Goal: Task Accomplishment & Management: Manage account settings

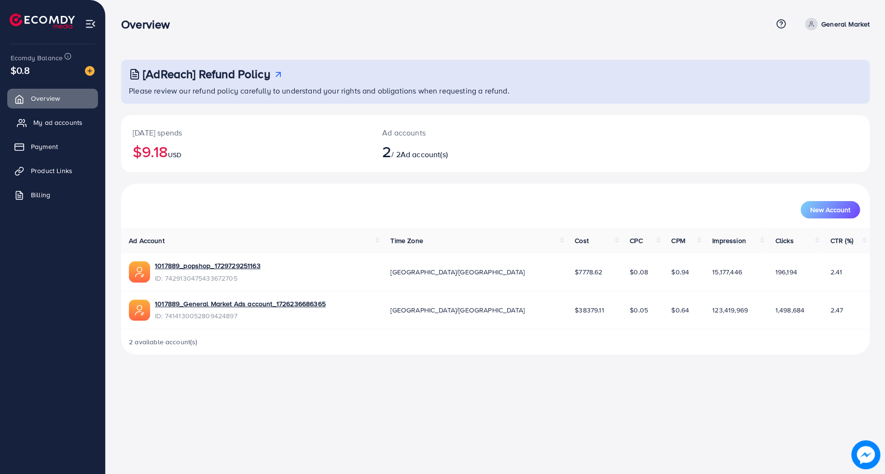
click at [37, 119] on span "My ad accounts" at bounding box center [57, 123] width 49 height 10
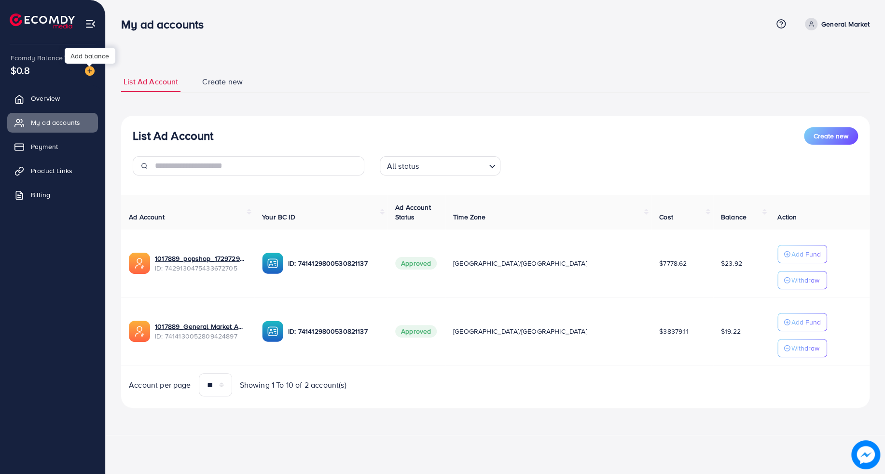
click at [89, 75] on img at bounding box center [90, 71] width 10 height 10
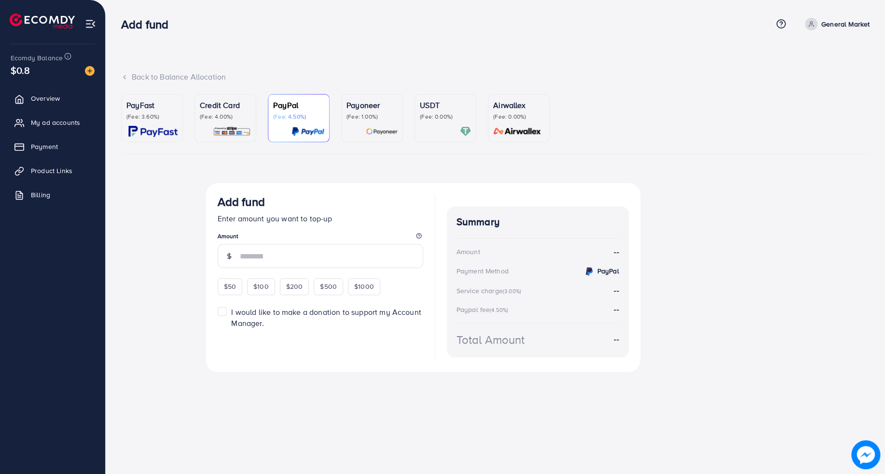
click at [221, 121] on div "Credit Card (Fee: 4.00%)" at bounding box center [225, 118] width 51 height 38
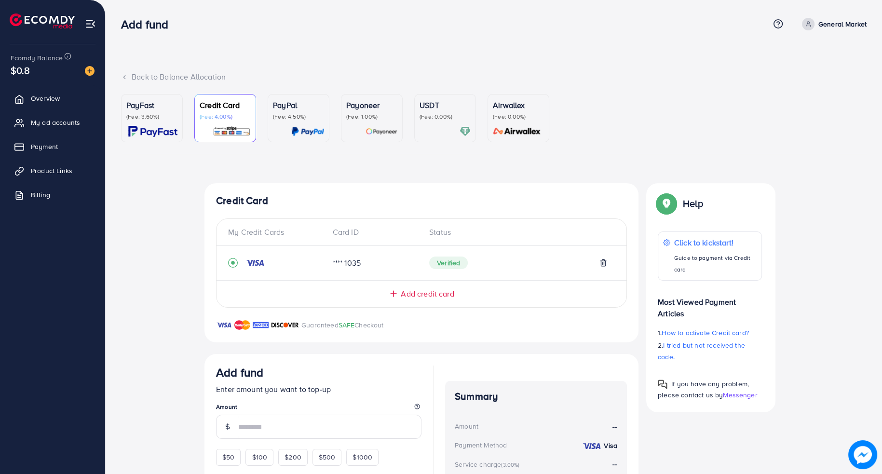
click at [156, 107] on p "PayFast" at bounding box center [151, 105] width 51 height 12
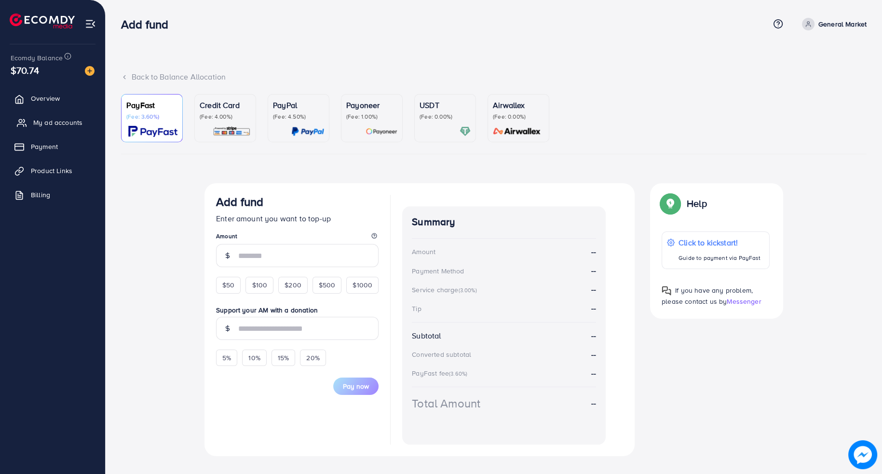
click at [57, 125] on span "My ad accounts" at bounding box center [57, 123] width 49 height 10
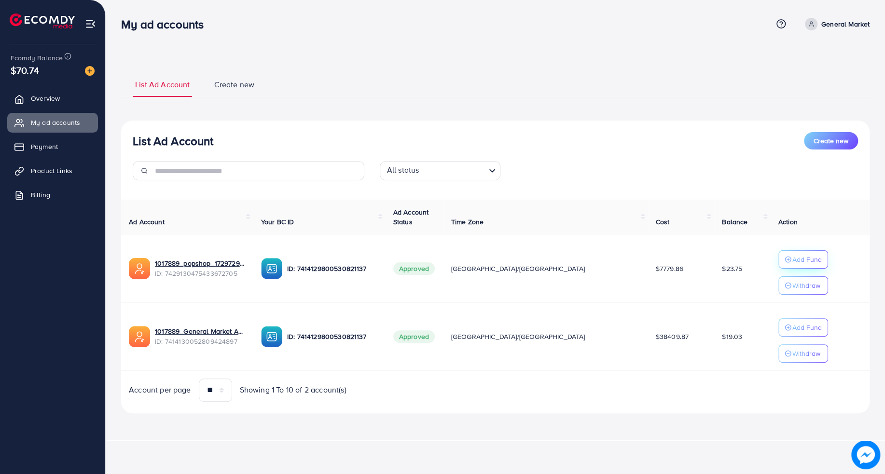
click at [792, 261] on p "Add Fund" at bounding box center [806, 260] width 29 height 12
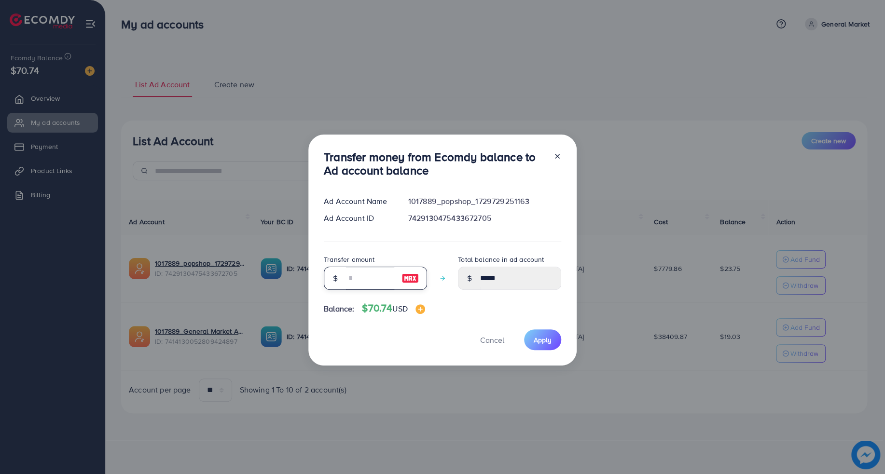
click at [372, 286] on input "number" at bounding box center [370, 278] width 48 height 23
type input "*"
type input "*****"
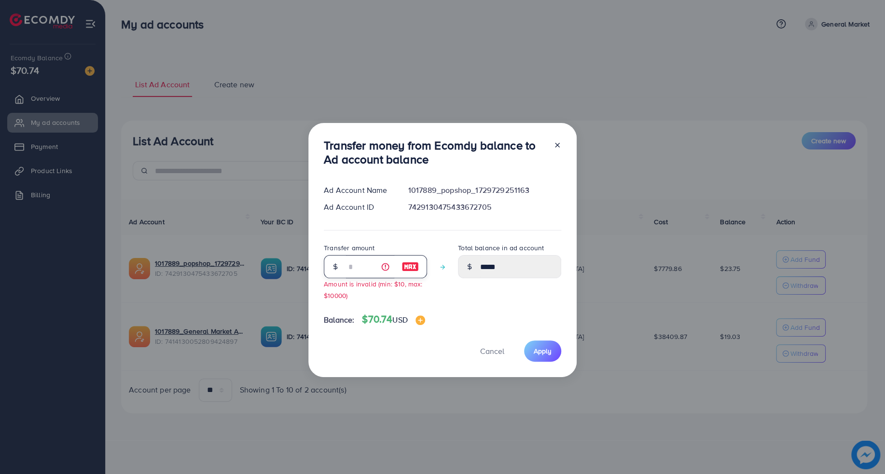
type input "**"
type input "*****"
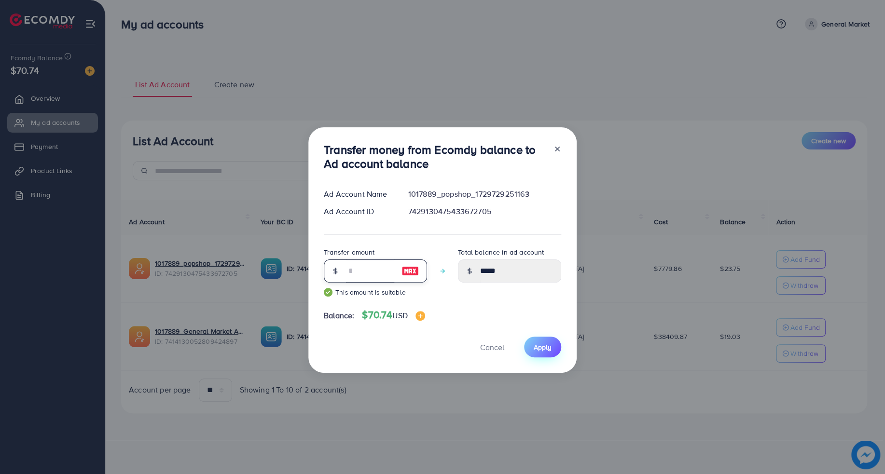
type input "**"
click at [552, 351] on button "Apply" at bounding box center [542, 347] width 37 height 21
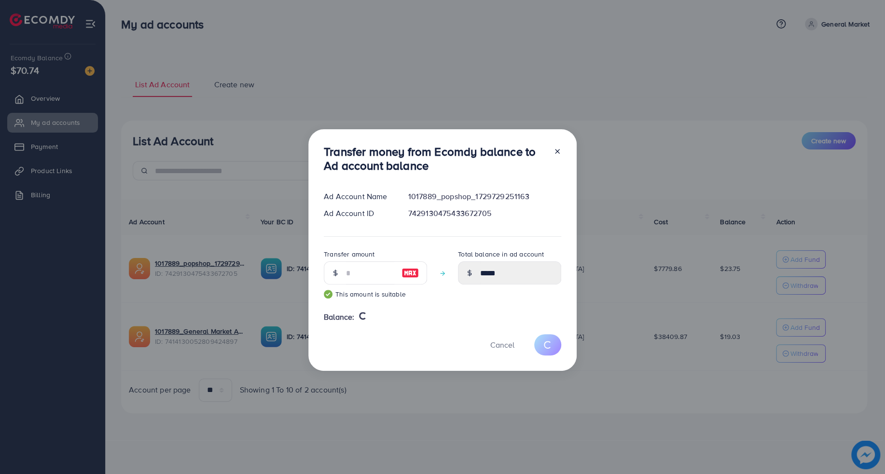
type input "*****"
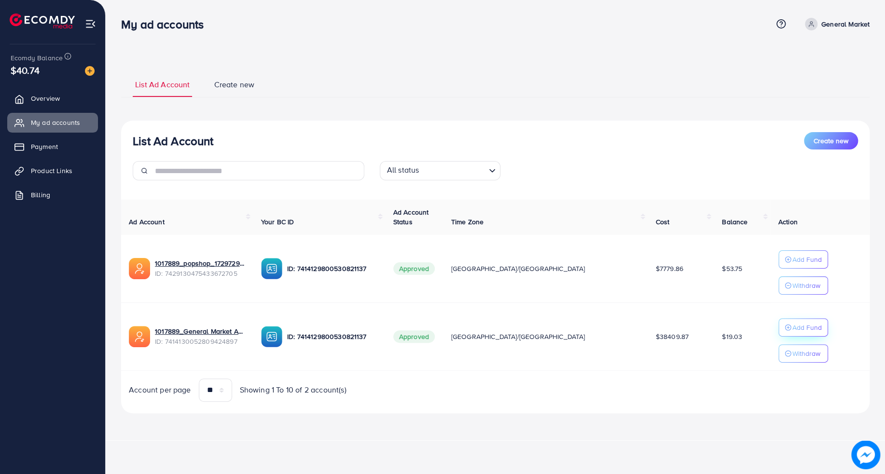
click at [778, 318] on button "Add Fund" at bounding box center [803, 327] width 50 height 18
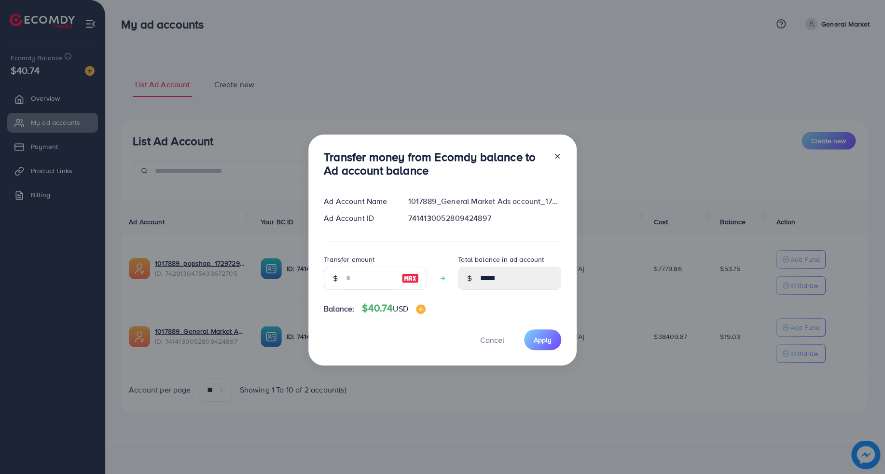
click at [403, 274] on img at bounding box center [409, 279] width 17 height 12
type input "**"
type input "*****"
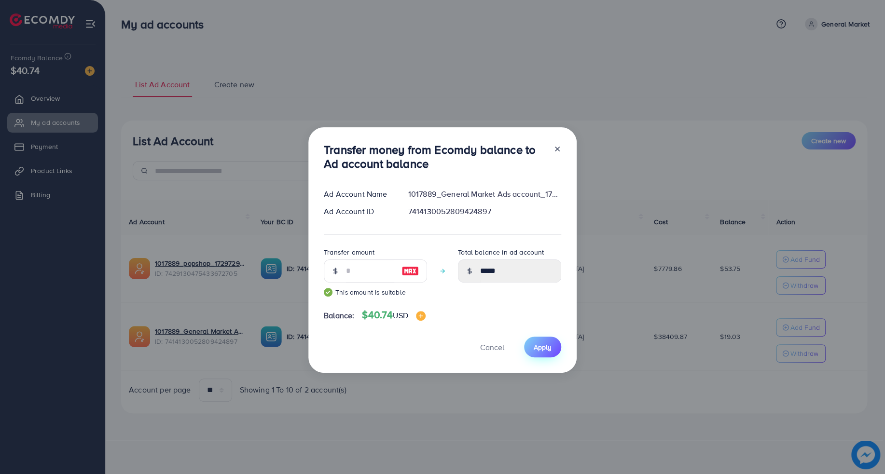
click at [553, 341] on button "Apply" at bounding box center [542, 347] width 37 height 21
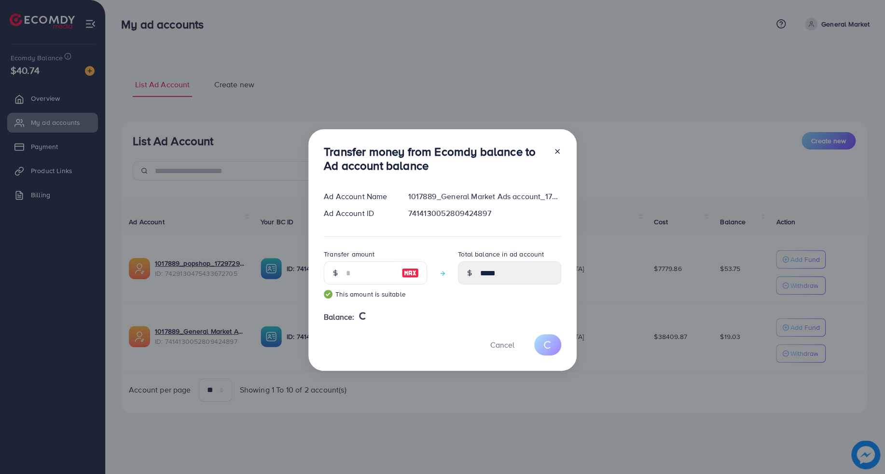
type input "*****"
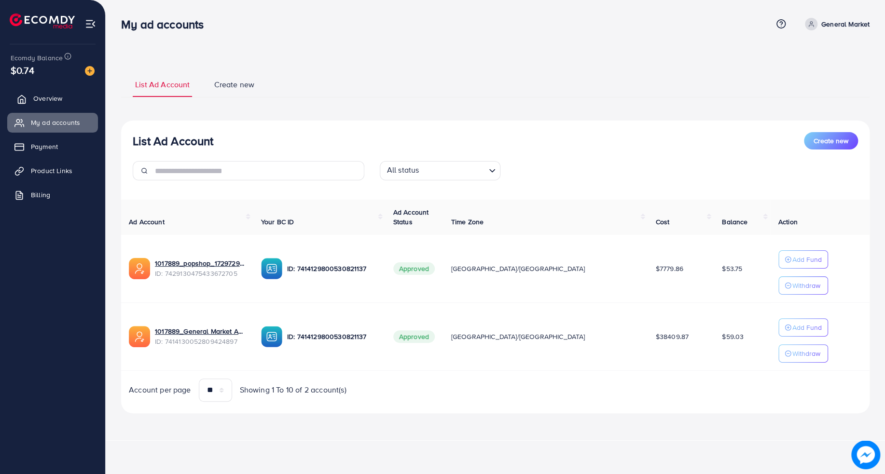
click at [34, 102] on span "Overview" at bounding box center [47, 99] width 29 height 10
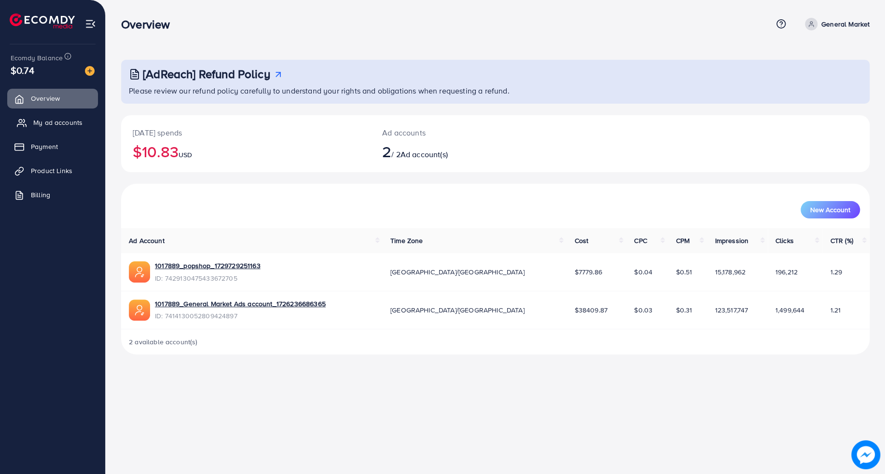
drag, startPoint x: 45, startPoint y: 118, endPoint x: 47, endPoint y: 124, distance: 6.4
click at [46, 118] on span "My ad accounts" at bounding box center [57, 123] width 49 height 10
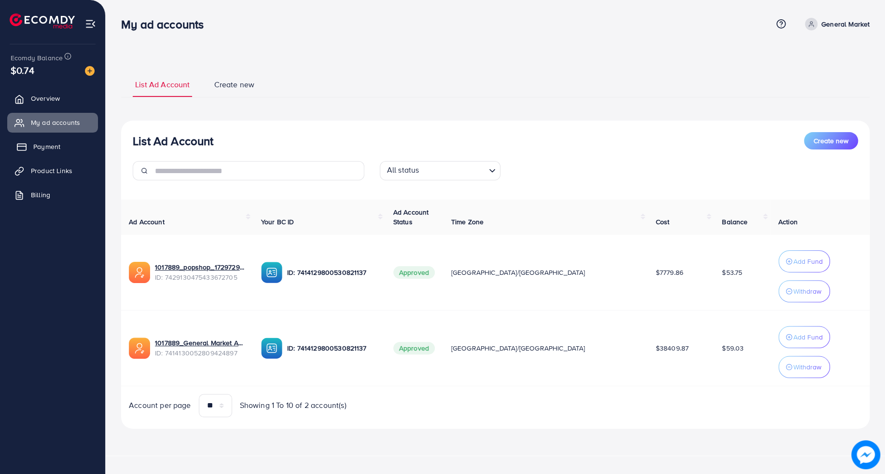
click at [50, 142] on span "Payment" at bounding box center [46, 147] width 27 height 10
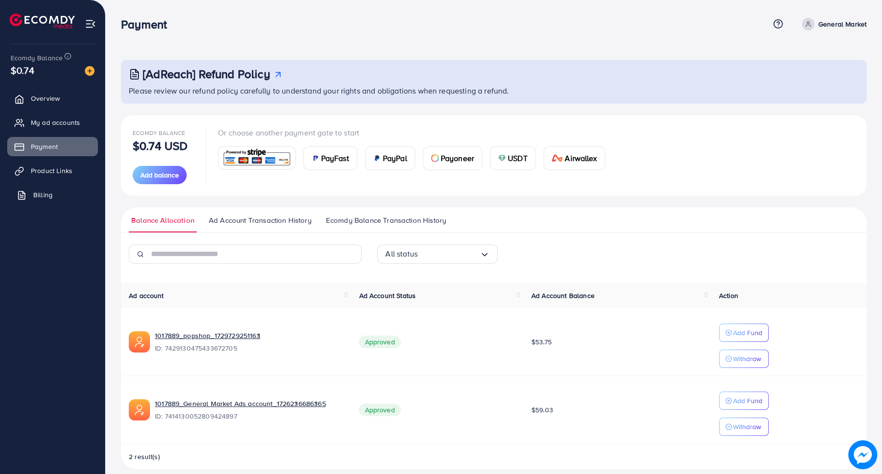
click at [45, 202] on link "Billing" at bounding box center [52, 194] width 91 height 19
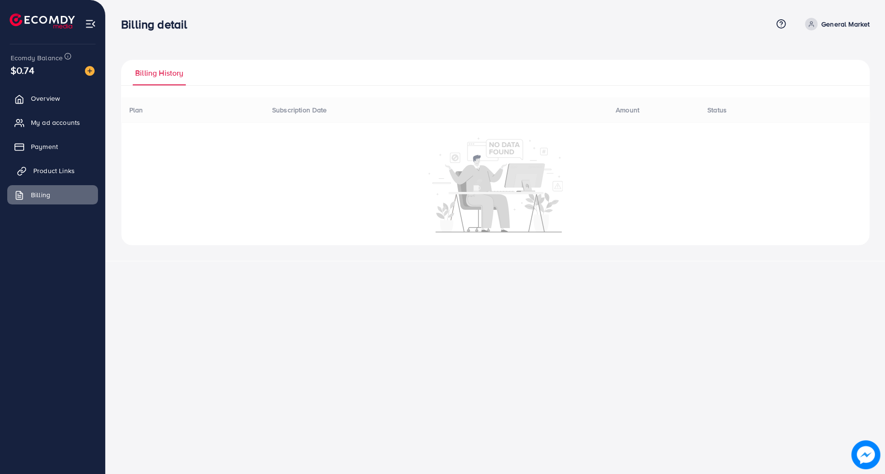
click at [51, 170] on span "Product Links" at bounding box center [53, 171] width 41 height 10
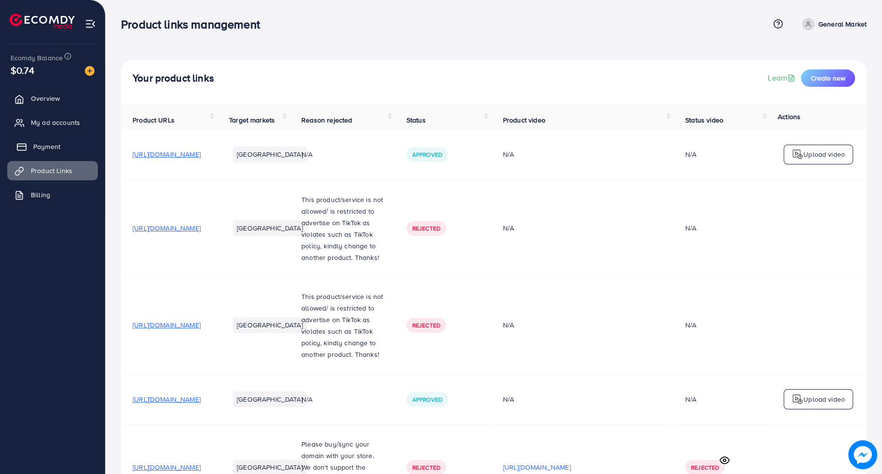
click at [52, 150] on span "Payment" at bounding box center [46, 147] width 27 height 10
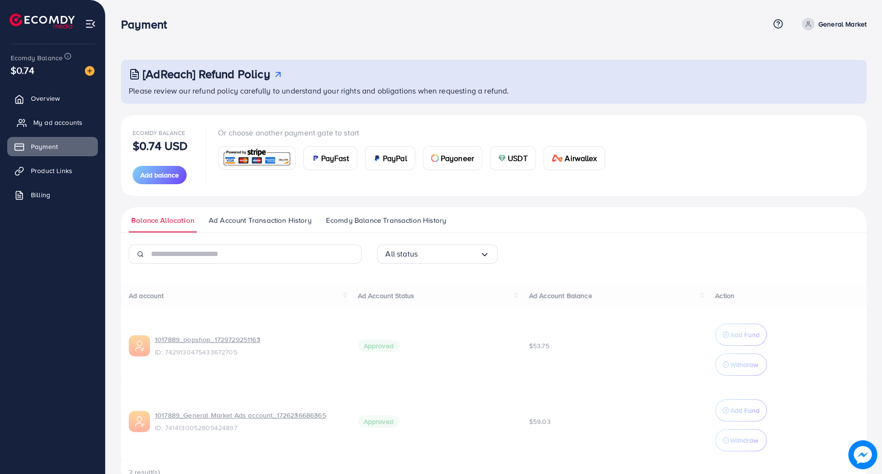
click at [53, 129] on link "My ad accounts" at bounding box center [52, 122] width 91 height 19
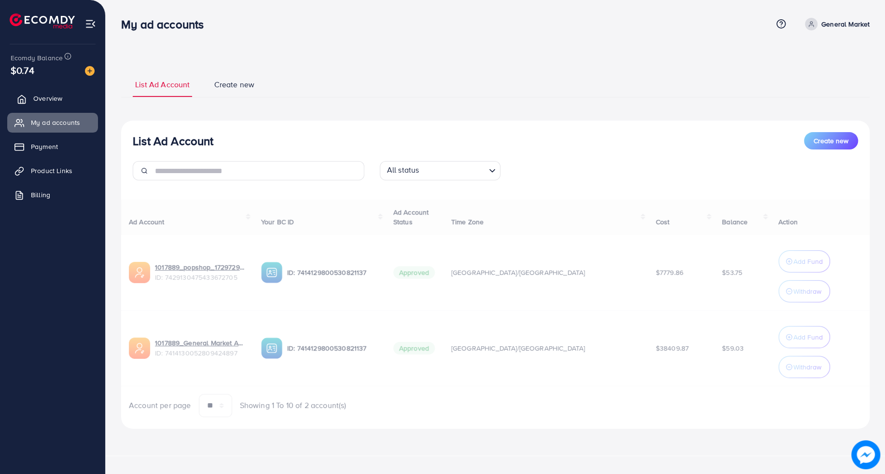
click at [54, 104] on link "Overview" at bounding box center [52, 98] width 91 height 19
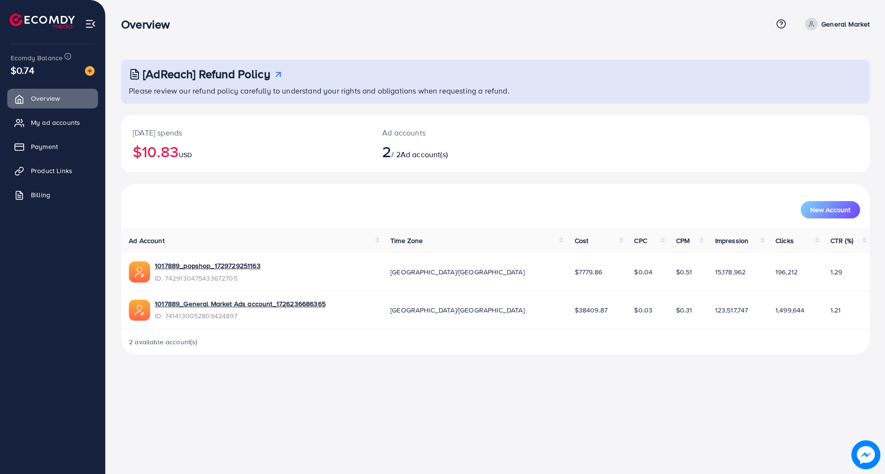
click at [54, 135] on ul "Overview My ad accounts Payment Product Links Billing" at bounding box center [52, 150] width 105 height 130
click at [53, 148] on span "Payment" at bounding box center [46, 147] width 27 height 10
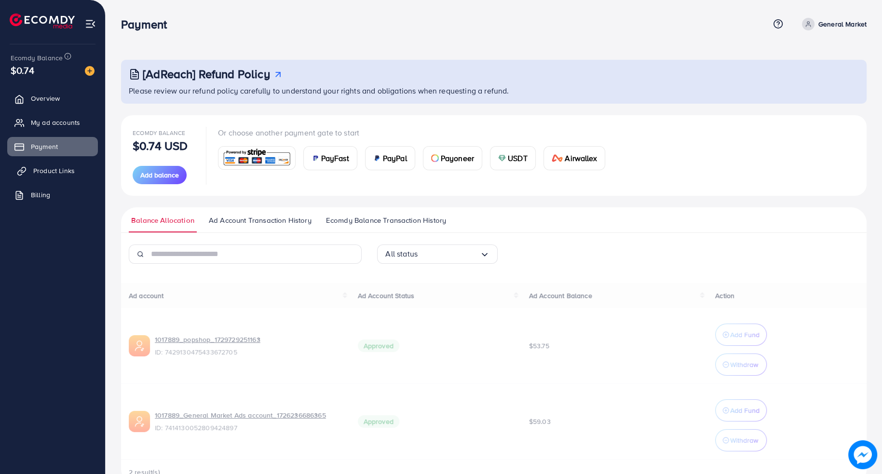
drag, startPoint x: 52, startPoint y: 172, endPoint x: 51, endPoint y: 179, distance: 6.9
click at [52, 171] on span "Product Links" at bounding box center [53, 171] width 41 height 10
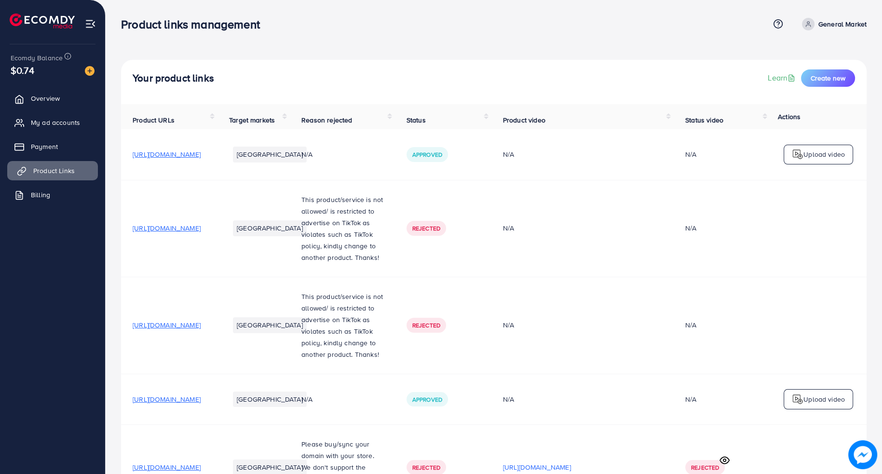
click at [54, 162] on link "Product Links" at bounding box center [52, 170] width 91 height 19
click at [54, 148] on span "Payment" at bounding box center [46, 147] width 27 height 10
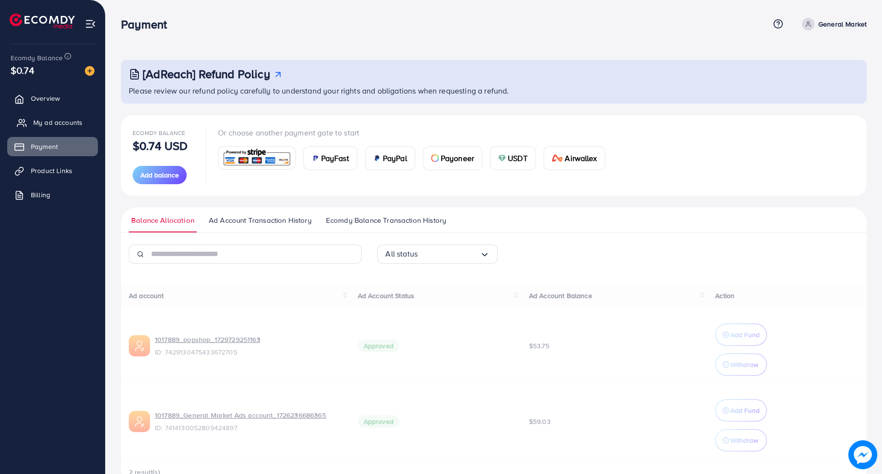
click at [52, 127] on link "My ad accounts" at bounding box center [52, 122] width 91 height 19
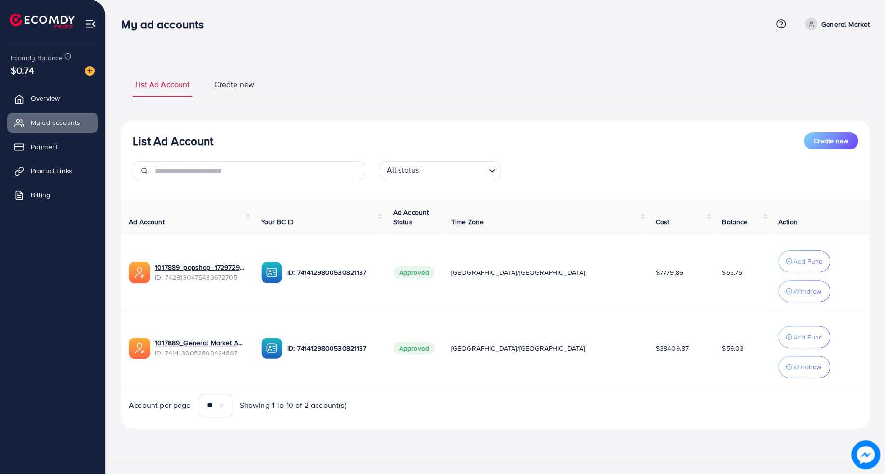
click at [52, 109] on ul "Overview My ad accounts Payment Product Links Billing" at bounding box center [52, 150] width 105 height 130
click at [54, 90] on link "Overview" at bounding box center [52, 98] width 91 height 19
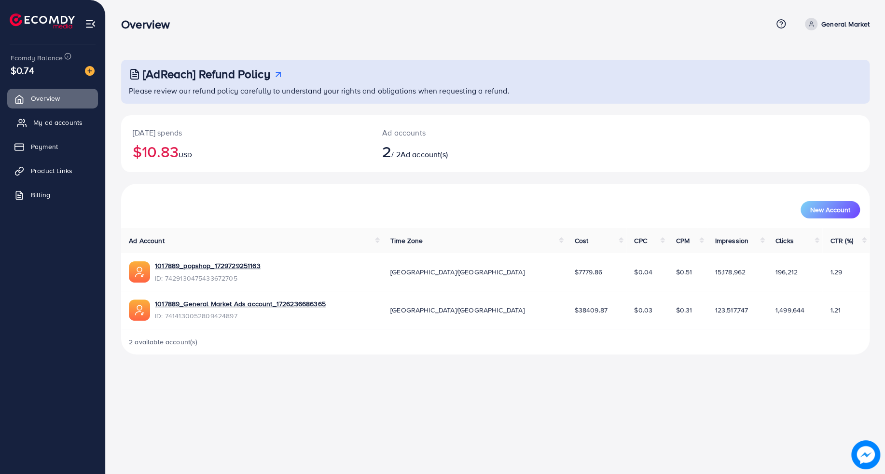
click at [56, 122] on span "My ad accounts" at bounding box center [57, 123] width 49 height 10
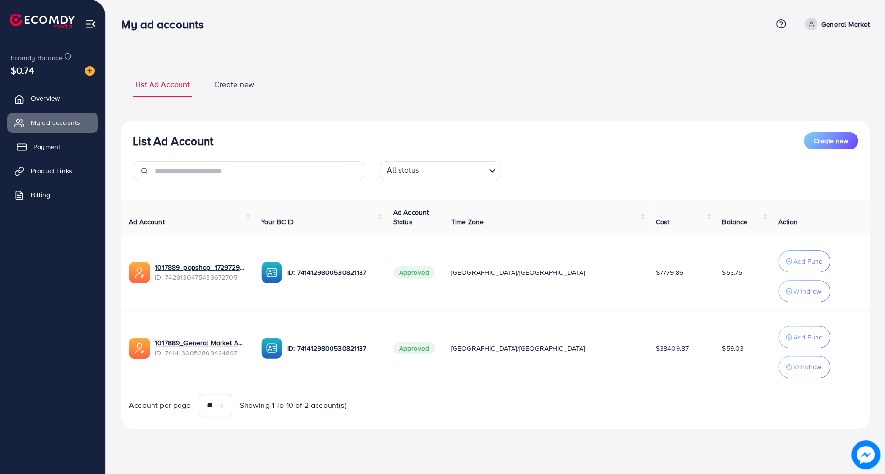
click at [58, 141] on link "Payment" at bounding box center [52, 146] width 91 height 19
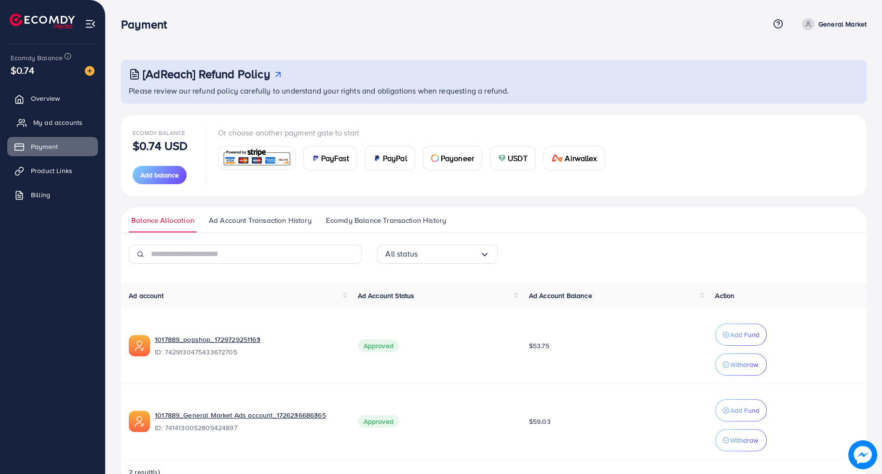
click at [41, 123] on span "My ad accounts" at bounding box center [57, 123] width 49 height 10
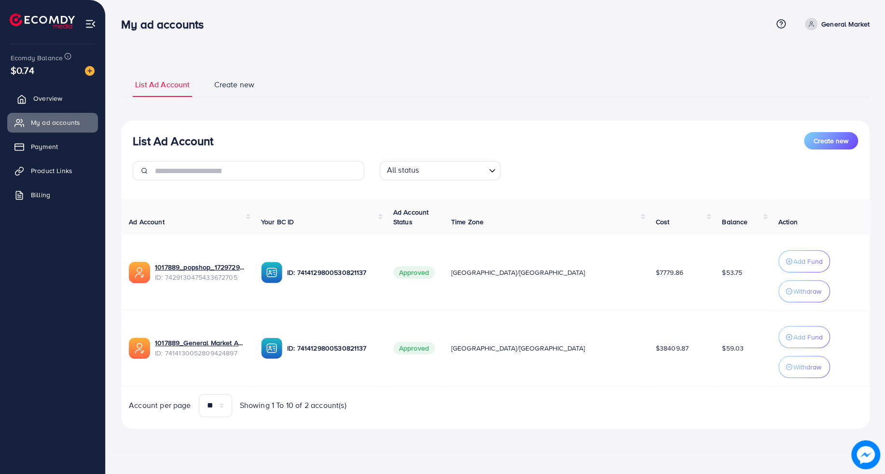
click at [49, 100] on span "Overview" at bounding box center [47, 99] width 29 height 10
